Goal: Complete application form: Complete application form

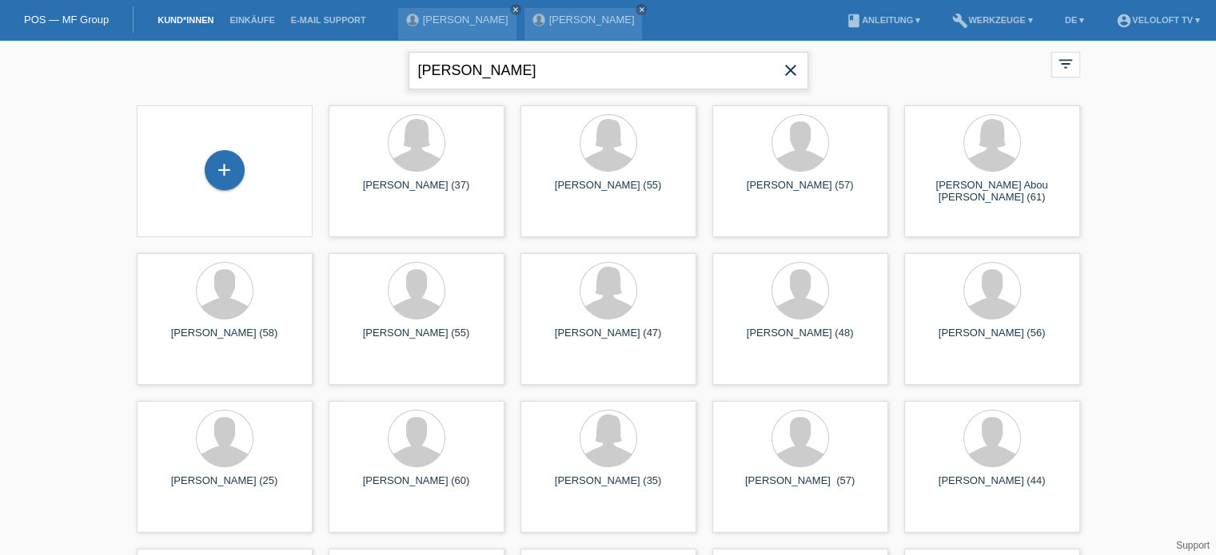
type input "Petrevski"
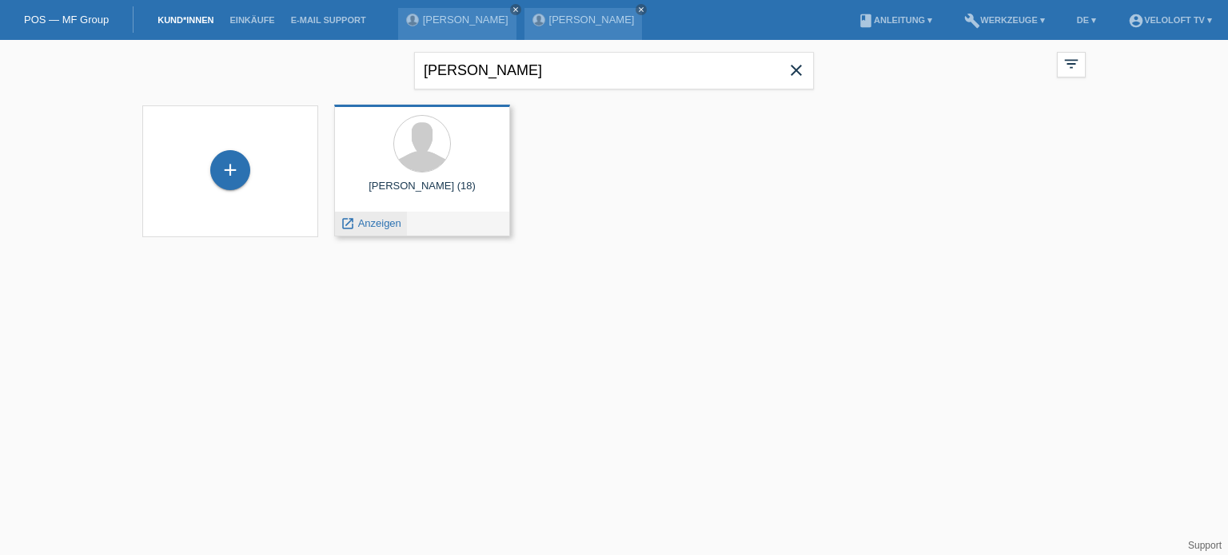
click at [375, 222] on span "Anzeigen" at bounding box center [379, 223] width 43 height 12
click at [375, 222] on div "David Petrevski (18) launch Anzeigen" at bounding box center [422, 171] width 176 height 132
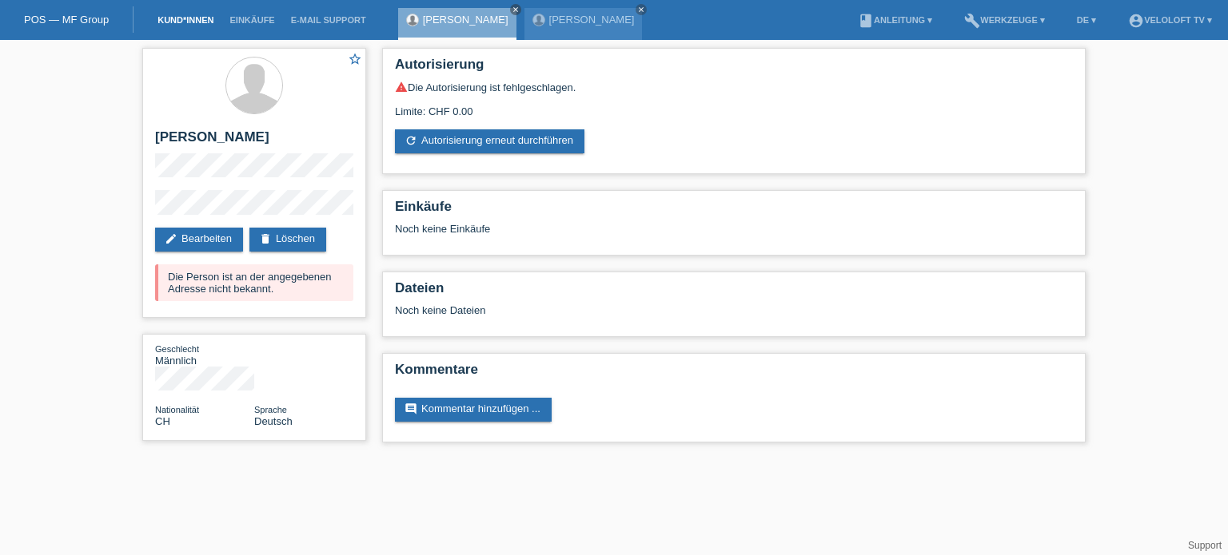
click at [169, 22] on link "Kund*innen" at bounding box center [185, 20] width 72 height 10
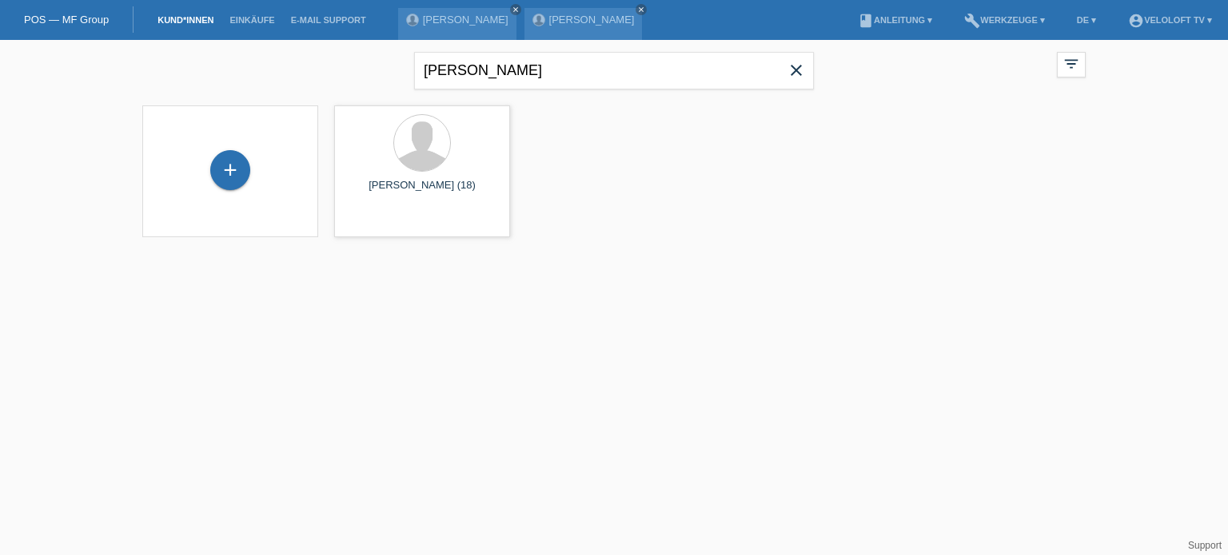
click at [800, 64] on icon "close" at bounding box center [795, 70] width 19 height 19
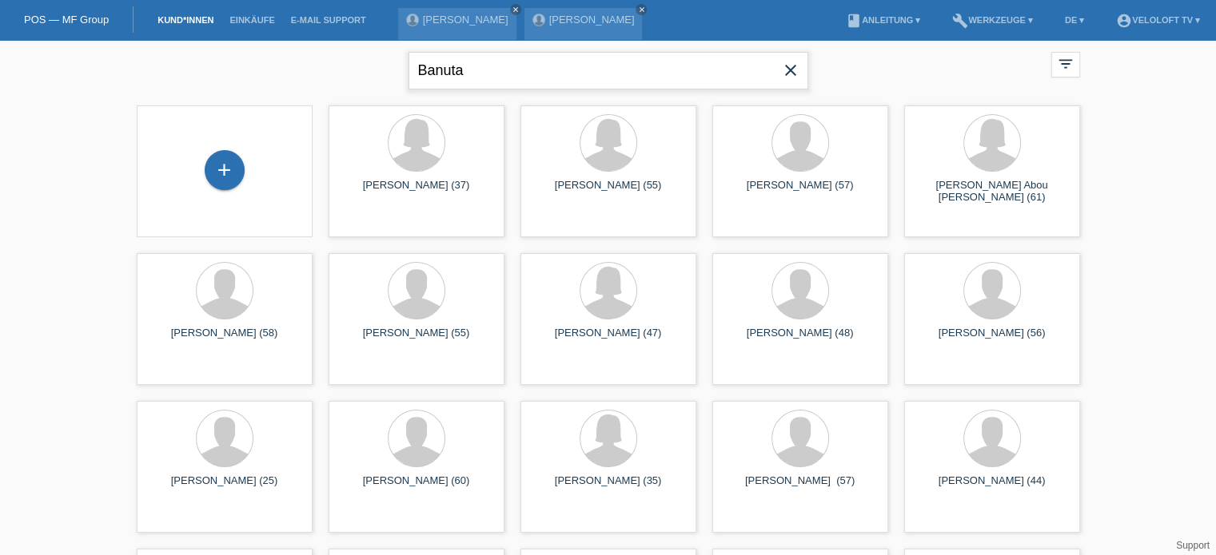
click at [424, 57] on input "Banuta" at bounding box center [608, 71] width 400 height 38
click at [515, 62] on input "Danuta" at bounding box center [608, 71] width 400 height 38
type input "[PERSON_NAME]"
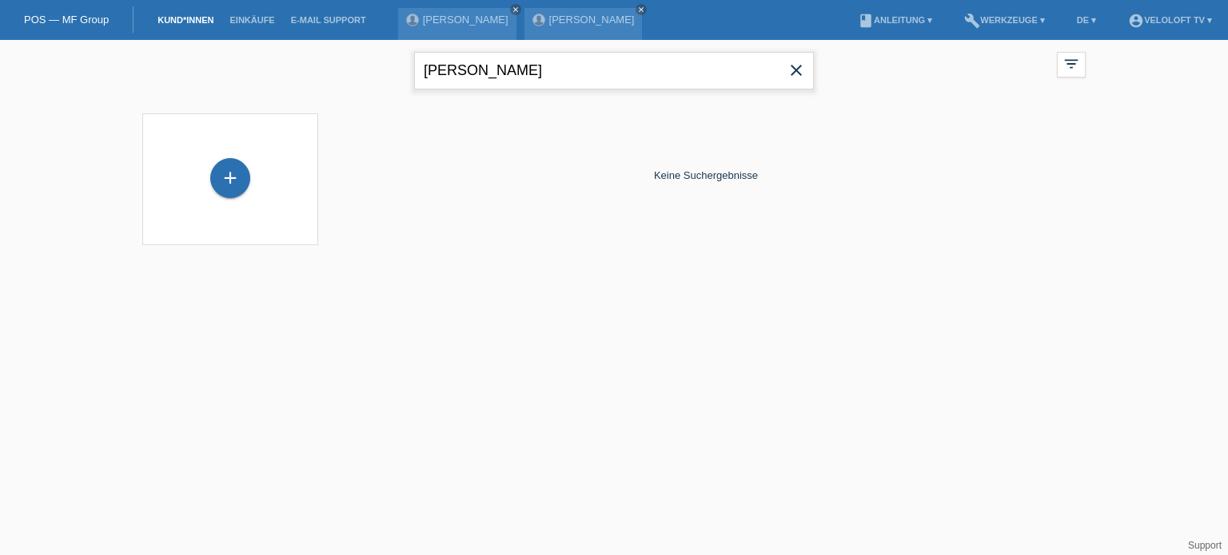
drag, startPoint x: 622, startPoint y: 82, endPoint x: 424, endPoint y: 82, distance: 197.4
click at [424, 82] on input "[PERSON_NAME]" at bounding box center [614, 71] width 400 height 38
click at [240, 185] on div "+" at bounding box center [230, 178] width 40 height 40
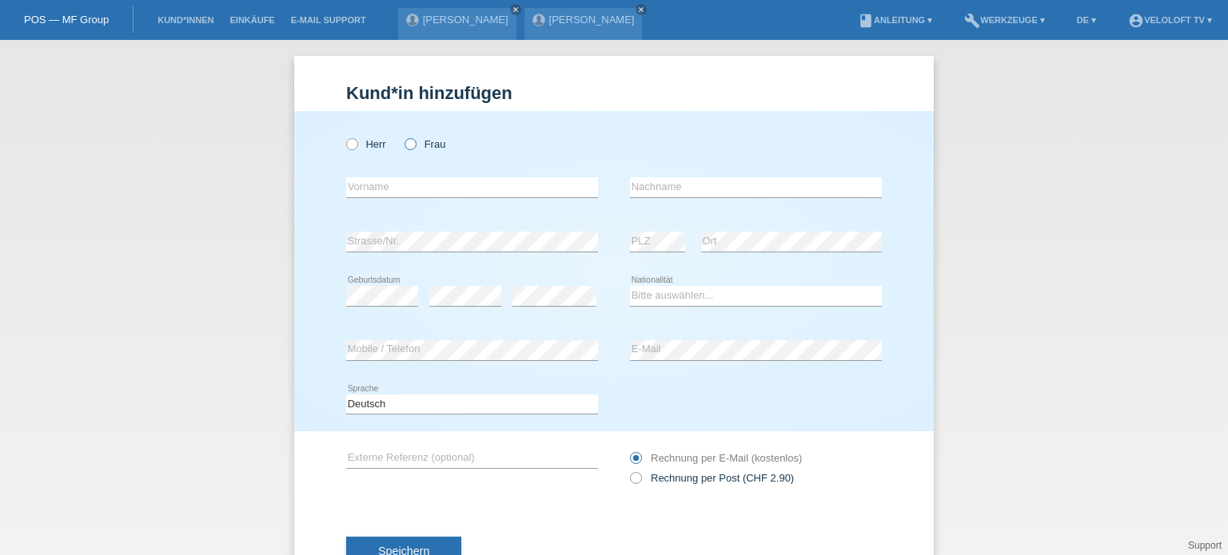
click at [402, 136] on icon at bounding box center [402, 136] width 0 height 0
click at [404, 144] on input "Frau" at bounding box center [409, 143] width 10 height 10
radio input "true"
click at [399, 187] on input "text" at bounding box center [472, 187] width 252 height 20
paste input "Danuta Kukawka"
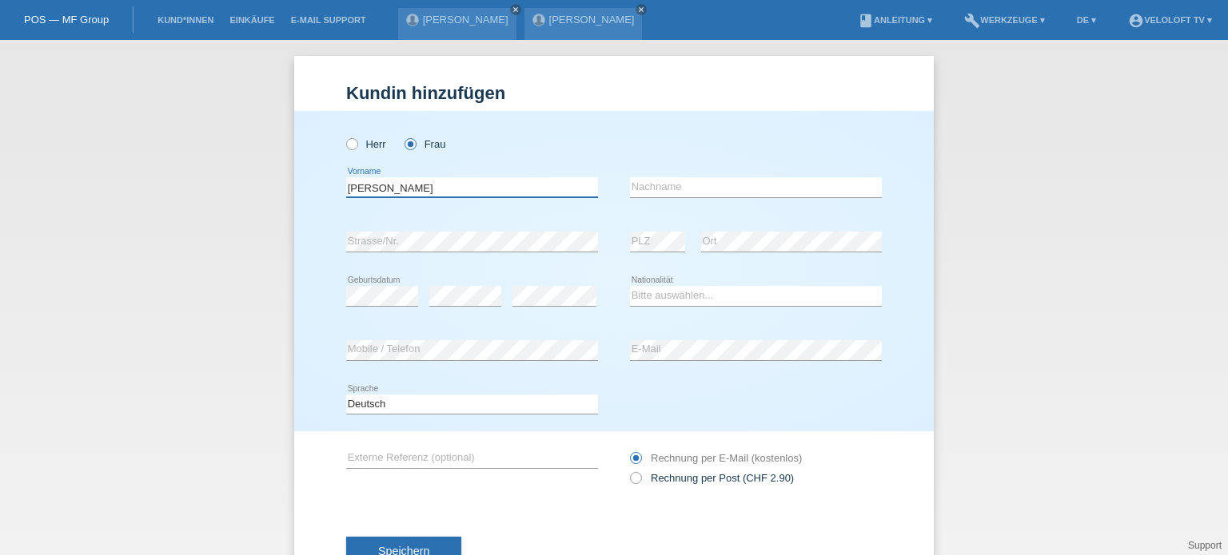
click at [400, 189] on input "Danuta Kukawka" at bounding box center [472, 187] width 252 height 20
type input "Danuta"
click at [671, 193] on input "text" at bounding box center [756, 187] width 252 height 20
paste input "Kukawka"
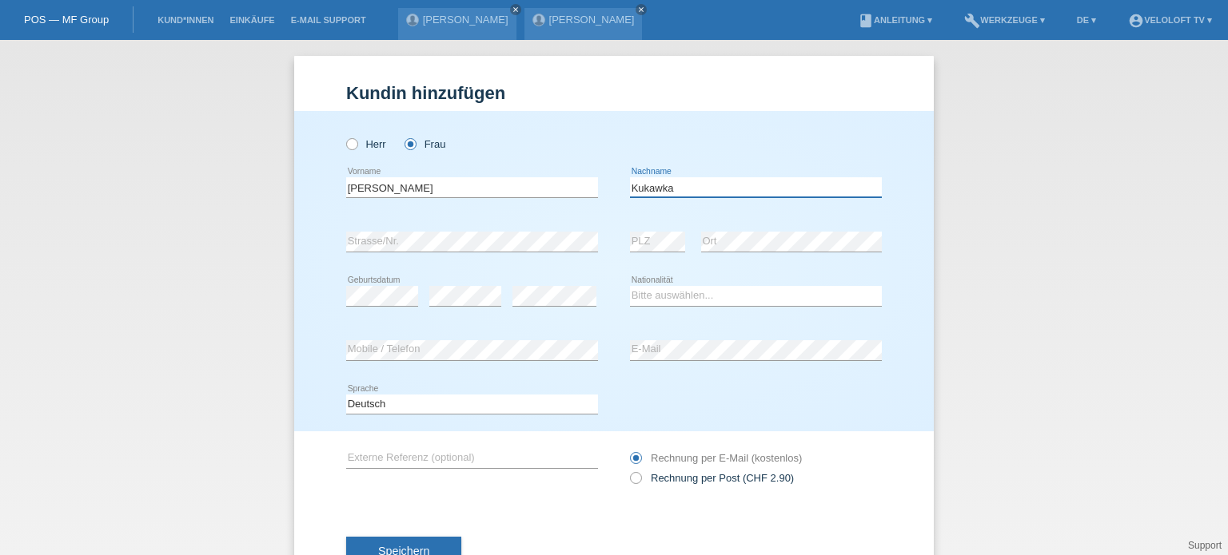
type input "Kukawka"
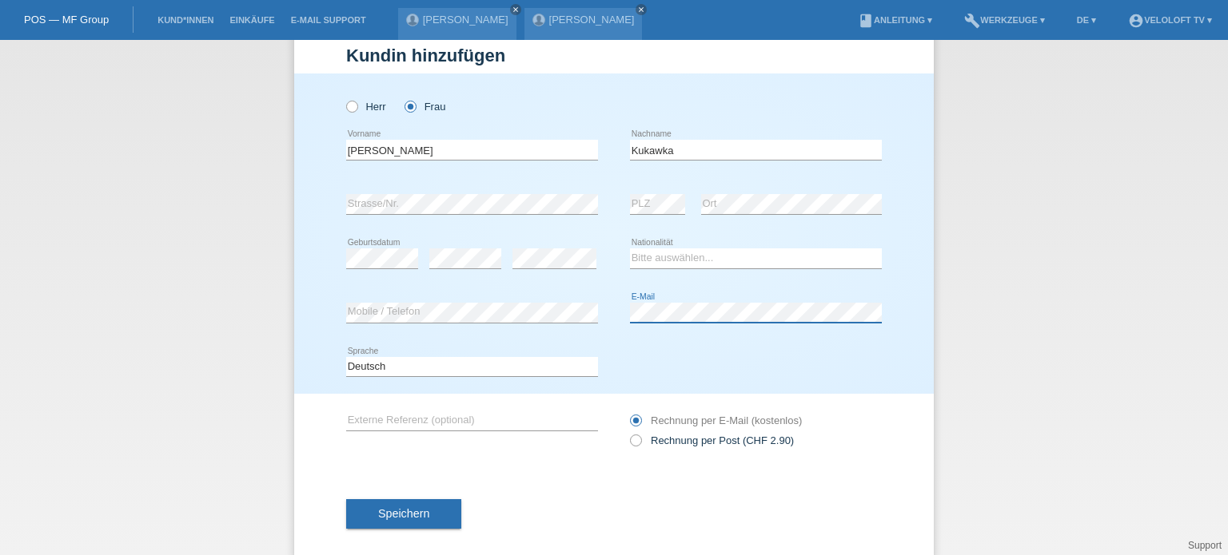
scroll to position [58, 0]
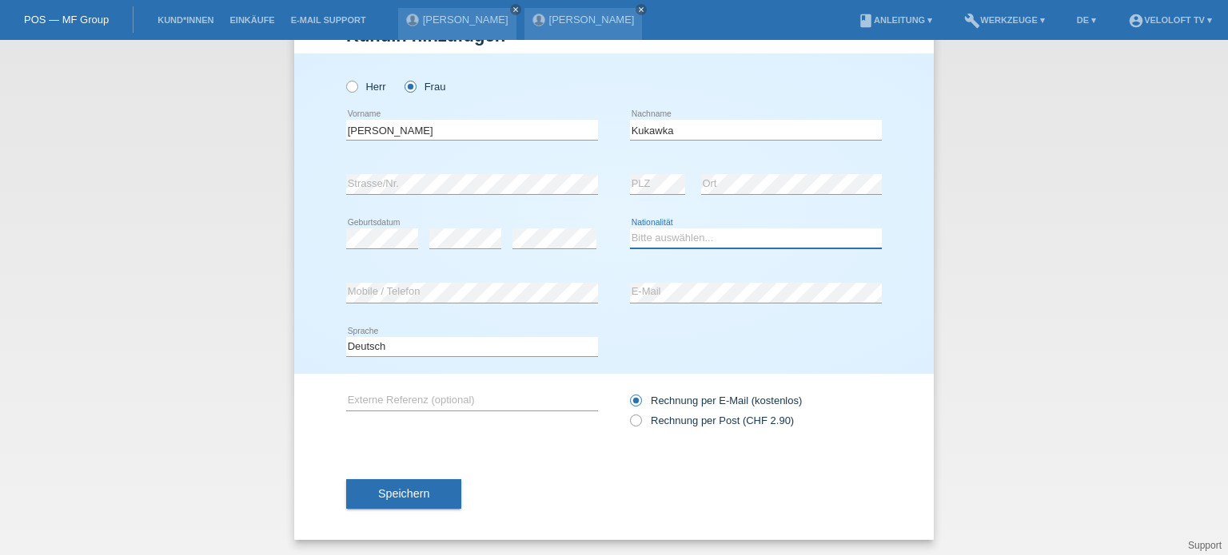
click at [655, 242] on select "Bitte auswählen... Schweiz Deutschland Liechtenstein Österreich ------------ Af…" at bounding box center [756, 238] width 252 height 19
select select "PL"
click at [630, 229] on select "Bitte auswählen... Schweiz Deutschland Liechtenstein Österreich ------------ Af…" at bounding box center [756, 238] width 252 height 19
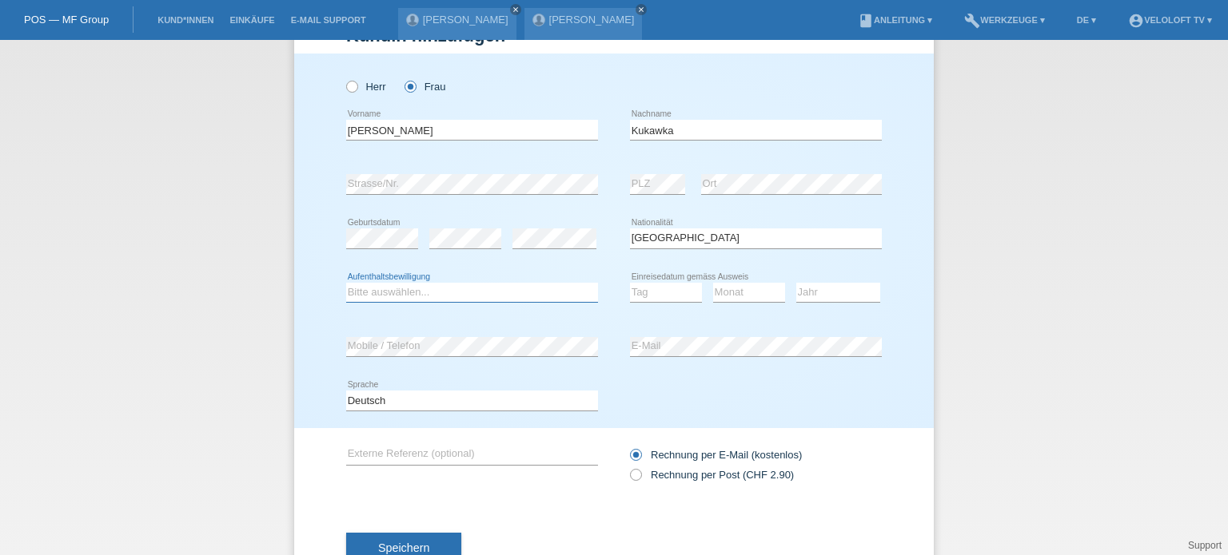
click at [398, 293] on select "Bitte auswählen... C B B - Flüchtlingsstatus Andere" at bounding box center [472, 292] width 252 height 19
select select "B"
click at [346, 283] on select "Bitte auswählen... C B B - Flüchtlingsstatus Andere" at bounding box center [472, 292] width 252 height 19
click at [646, 291] on select "Tag 01 02 03 04 05 06 07 08 09 10 11" at bounding box center [666, 292] width 72 height 19
click at [722, 293] on select "Monat 01 02 03 04 05 06 07 08 09 10 11" at bounding box center [749, 292] width 72 height 19
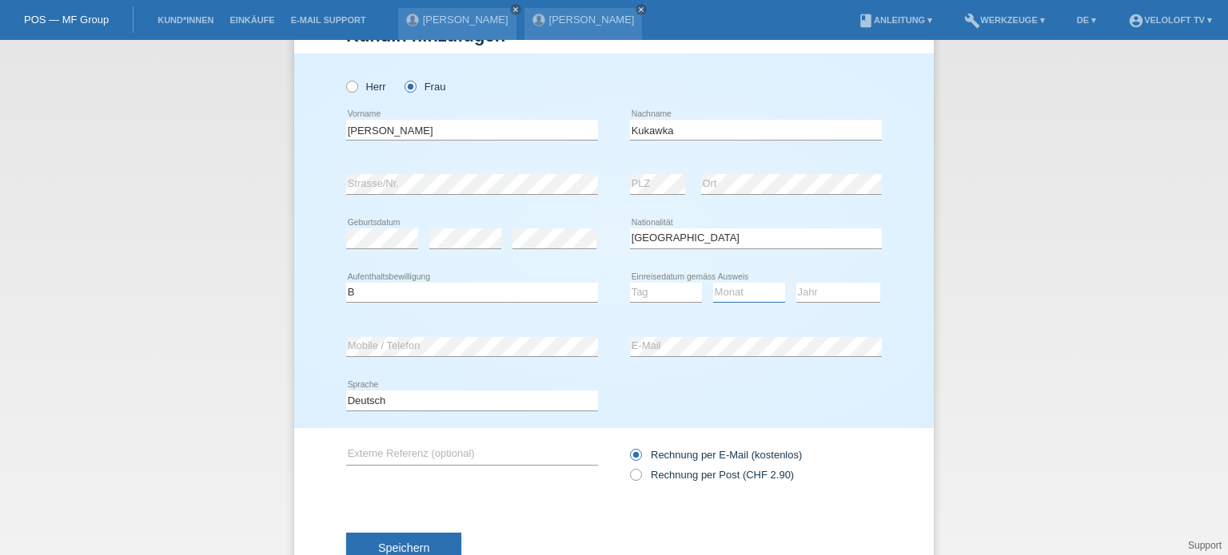
select select "10"
click at [713, 283] on select "Monat 01 02 03 04 05 06 07 08 09 10 11" at bounding box center [749, 292] width 72 height 19
click at [847, 293] on select "Jahr 2025 2024 2023 2022 2021 2020 2019 2018 2017 2016 2015 2014 2013 2012 2011…" at bounding box center [838, 292] width 84 height 19
select select "2012"
click at [796, 283] on select "Jahr 2025 2024 2023 2022 2021 2020 2019 2018 2017 2016 2015 2014 2013 2012 2011…" at bounding box center [838, 292] width 84 height 19
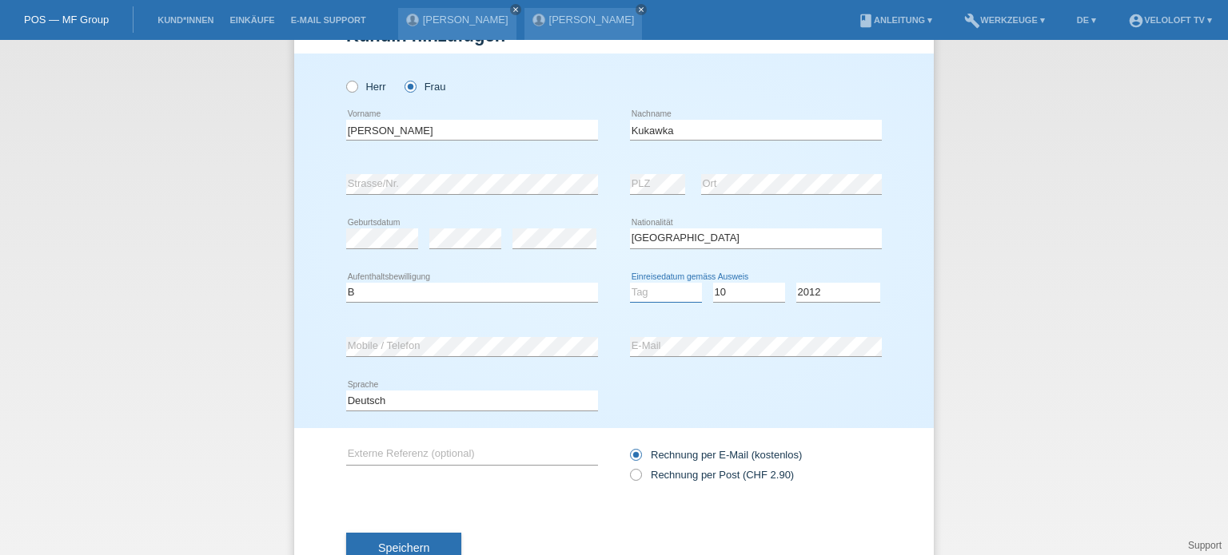
click at [654, 292] on select "Tag 01 02 03 04 05 06 07 08 09 10 11" at bounding box center [666, 292] width 72 height 19
select select "15"
click at [630, 283] on select "Tag 01 02 03 04 05 06 07 08 09 10 11" at bounding box center [666, 292] width 72 height 19
click at [428, 548] on button "Speichern" at bounding box center [403, 548] width 115 height 30
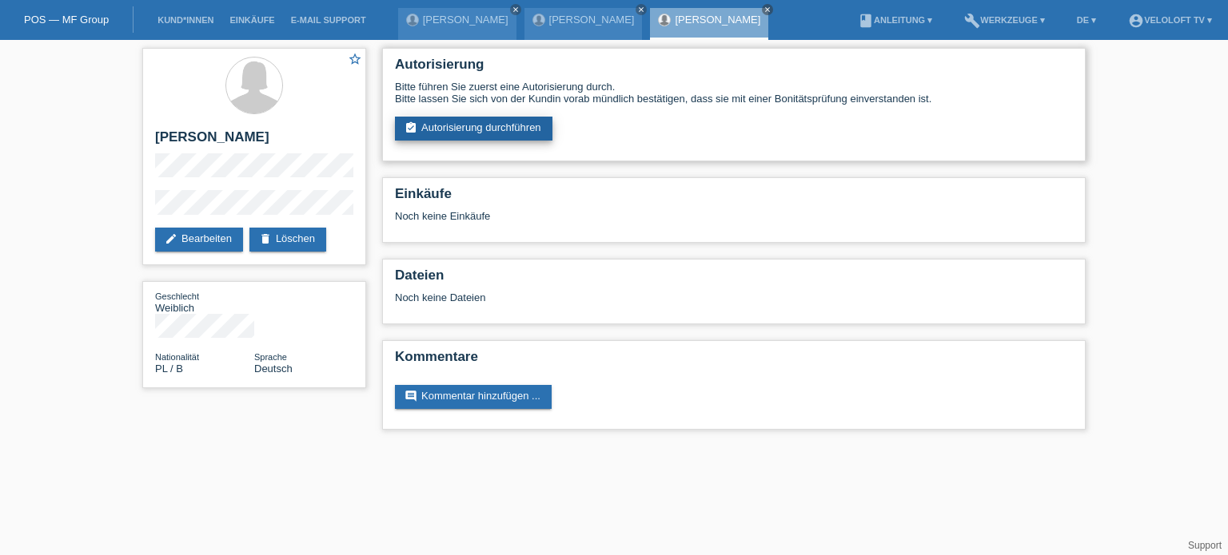
click at [463, 135] on link "assignment_turned_in Autorisierung durchführen" at bounding box center [473, 129] width 157 height 24
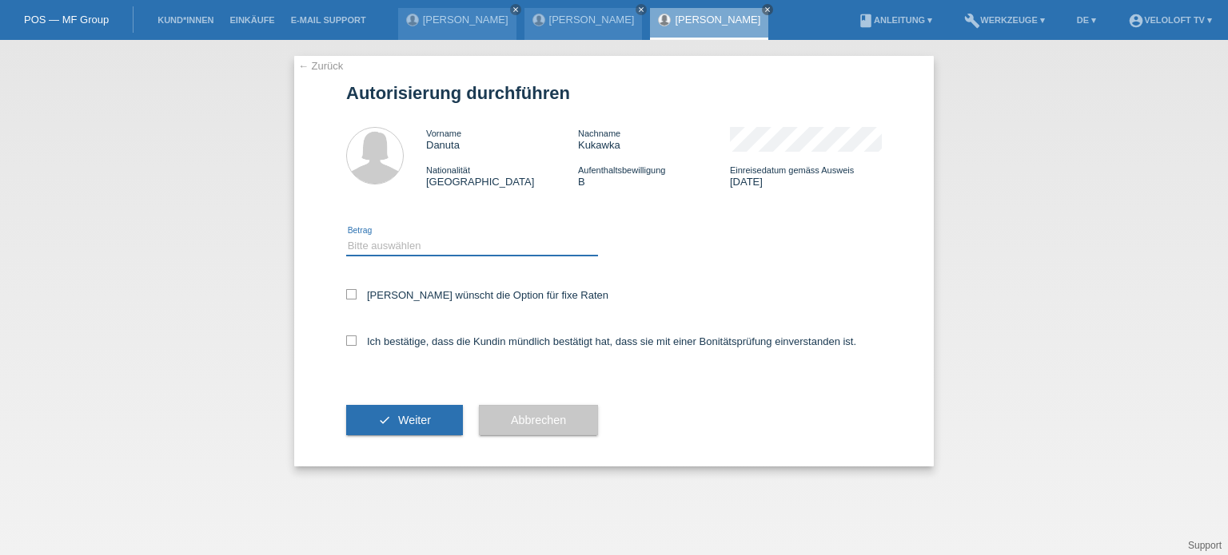
click at [412, 245] on select "Bitte auswählen CHF 1.00 - CHF 499.00 CHF 500.00 - CHF 1'999.00 CHF 2'000.00 - …" at bounding box center [472, 246] width 252 height 19
select select "3"
click at [346, 237] on select "Bitte auswählen CHF 1.00 - CHF 499.00 CHF 500.00 - CHF 1'999.00 CHF 2'000.00 - …" at bounding box center [472, 246] width 252 height 19
click at [346, 294] on icon at bounding box center [351, 294] width 10 height 10
click at [346, 294] on input "[PERSON_NAME] wünscht die Option für fixe Raten" at bounding box center [351, 294] width 10 height 10
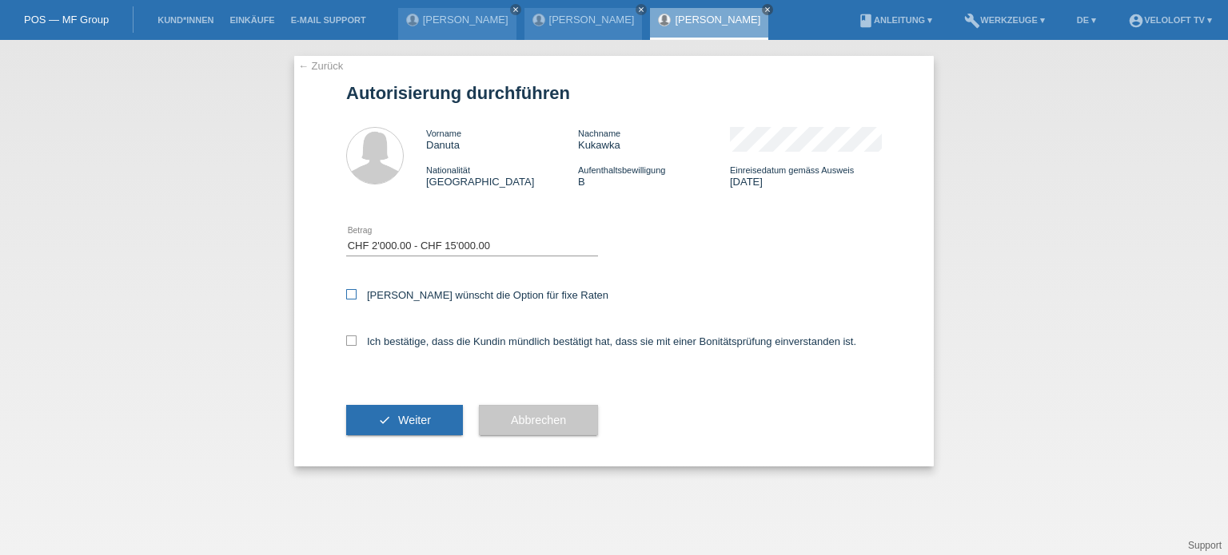
checkbox input "true"
click at [346, 342] on icon at bounding box center [351, 341] width 10 height 10
click at [346, 342] on input "Ich bestätige, dass die Kundin mündlich bestätigt hat, dass sie mit einer Bonit…" at bounding box center [351, 341] width 10 height 10
checkbox input "true"
click at [420, 427] on span "Weiter" at bounding box center [414, 420] width 33 height 13
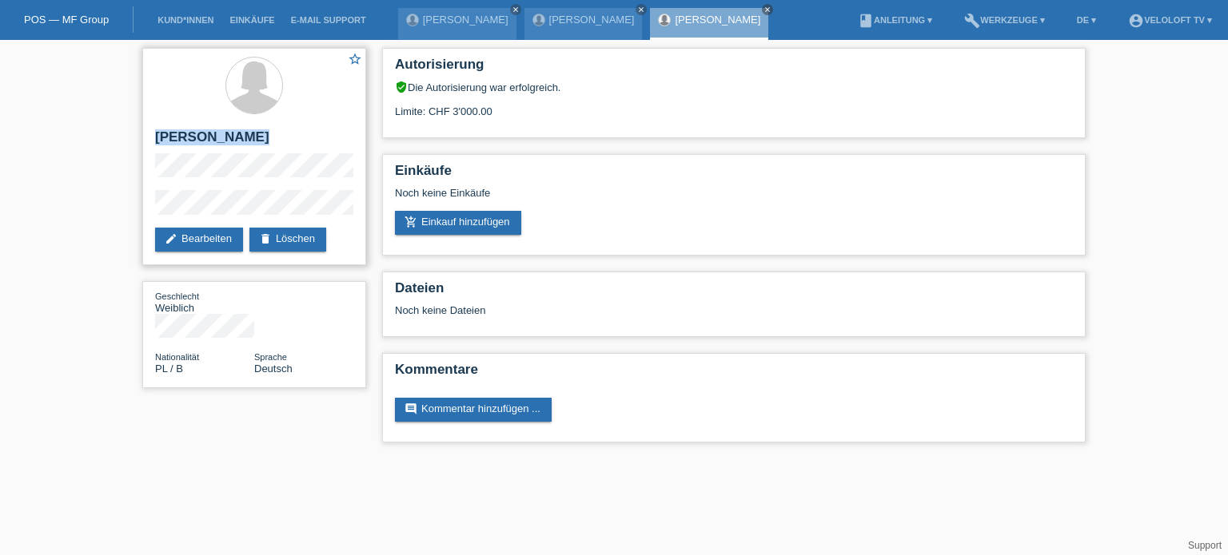
click at [304, 204] on div "star_border [PERSON_NAME] edit Bearbeiten delete Löschen" at bounding box center [254, 156] width 224 height 217
copy div "[PERSON_NAME]"
drag, startPoint x: 512, startPoint y: 108, endPoint x: 384, endPoint y: 111, distance: 127.9
click at [384, 111] on div "Autorisierung verified_user Die Autorisierung war erfolgreich. Limite: CHF 3'00…" at bounding box center [733, 93] width 703 height 90
copy div "Limite: CHF 3'000.00"
